Goal: Information Seeking & Learning: Understand process/instructions

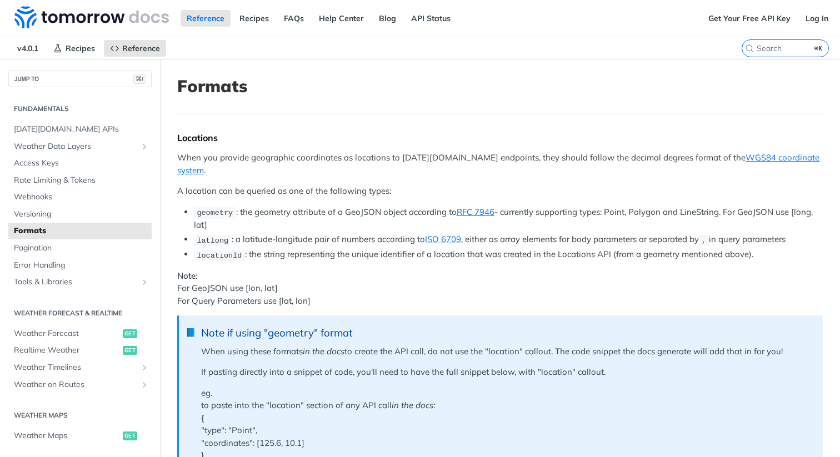
scroll to position [5476, 0]
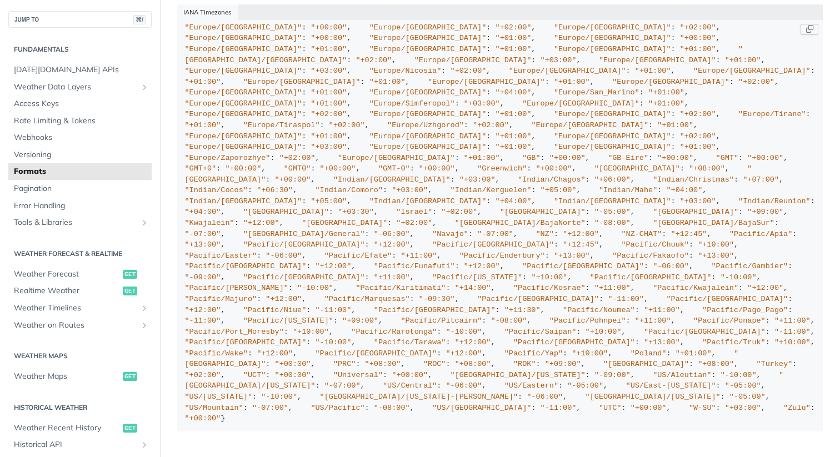
scroll to position [1227, 0]
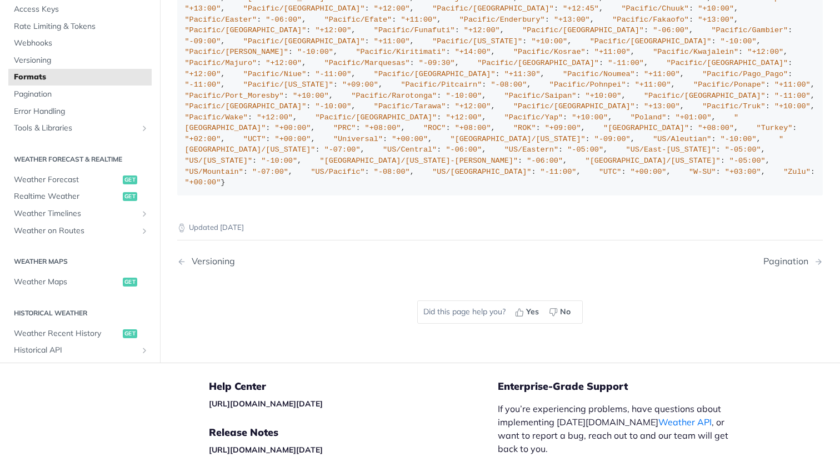
scroll to position [1395, 0]
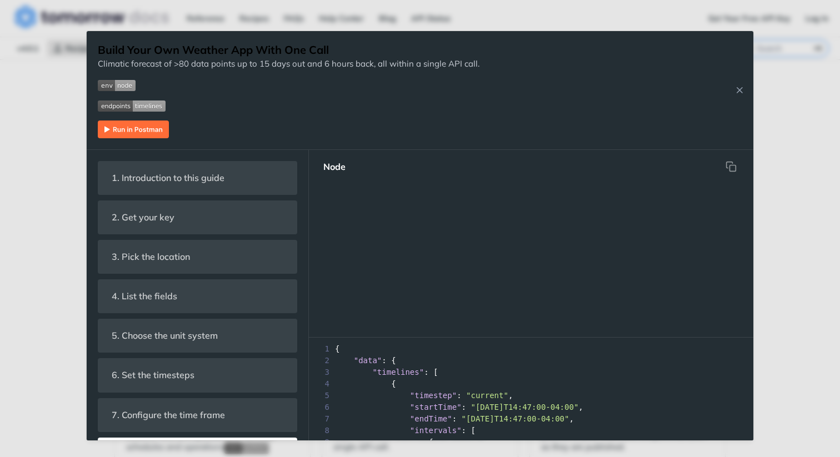
scroll to position [434, 0]
